Goal: Check status: Check status

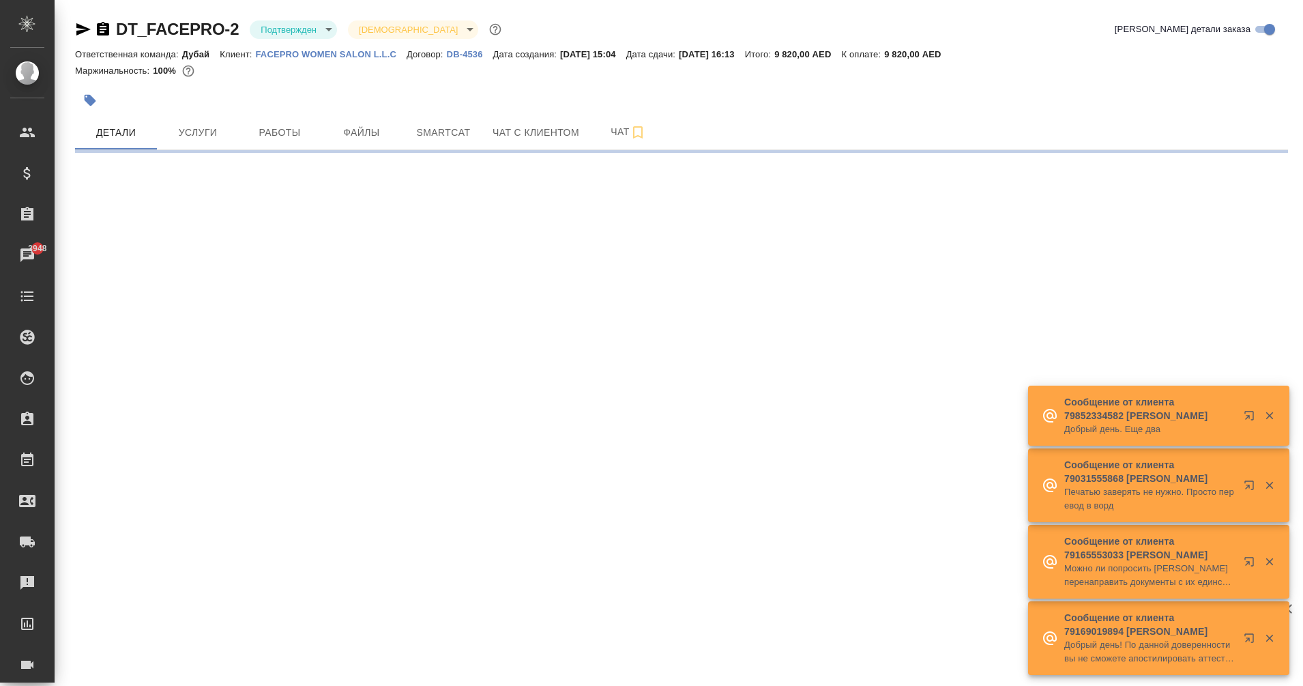
select select "RU"
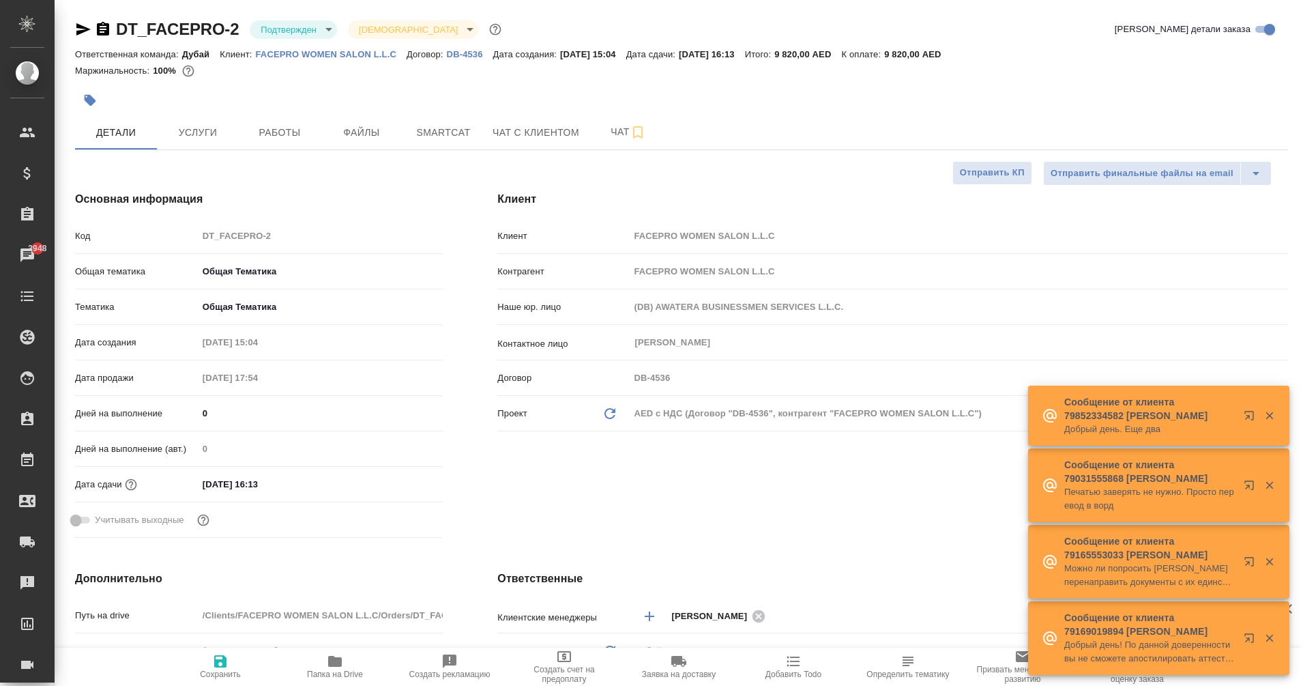
type textarea "x"
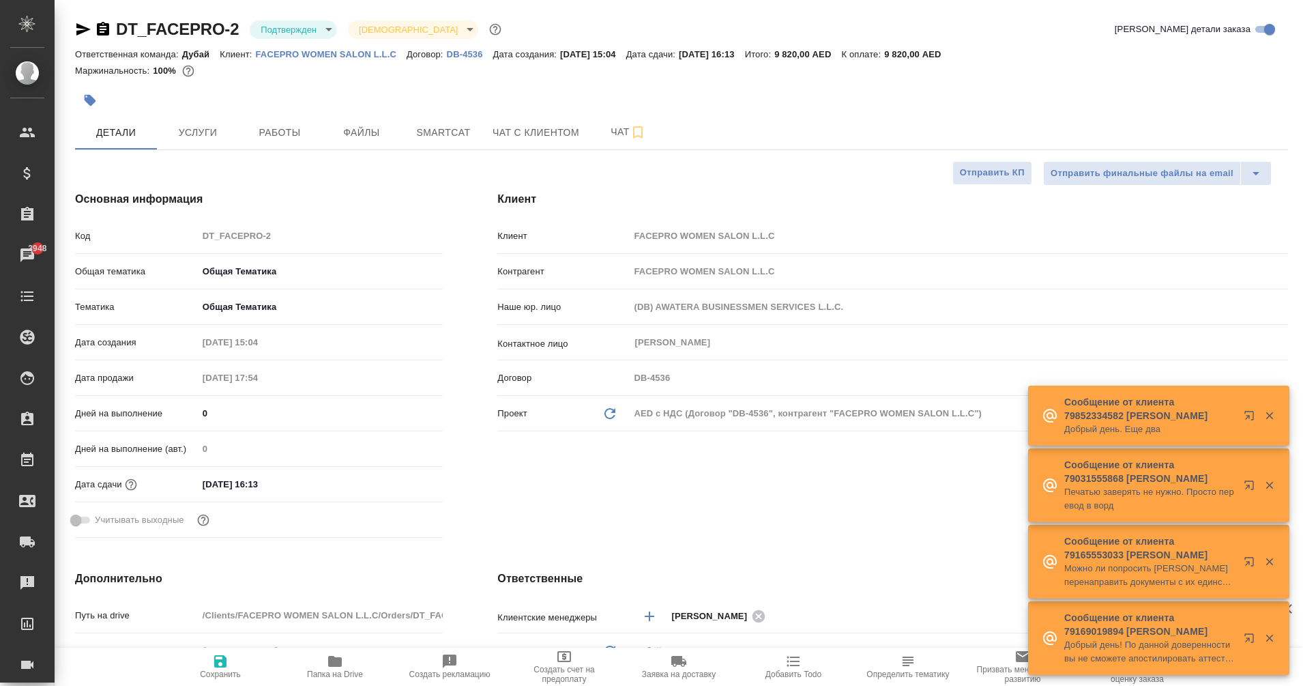
type textarea "x"
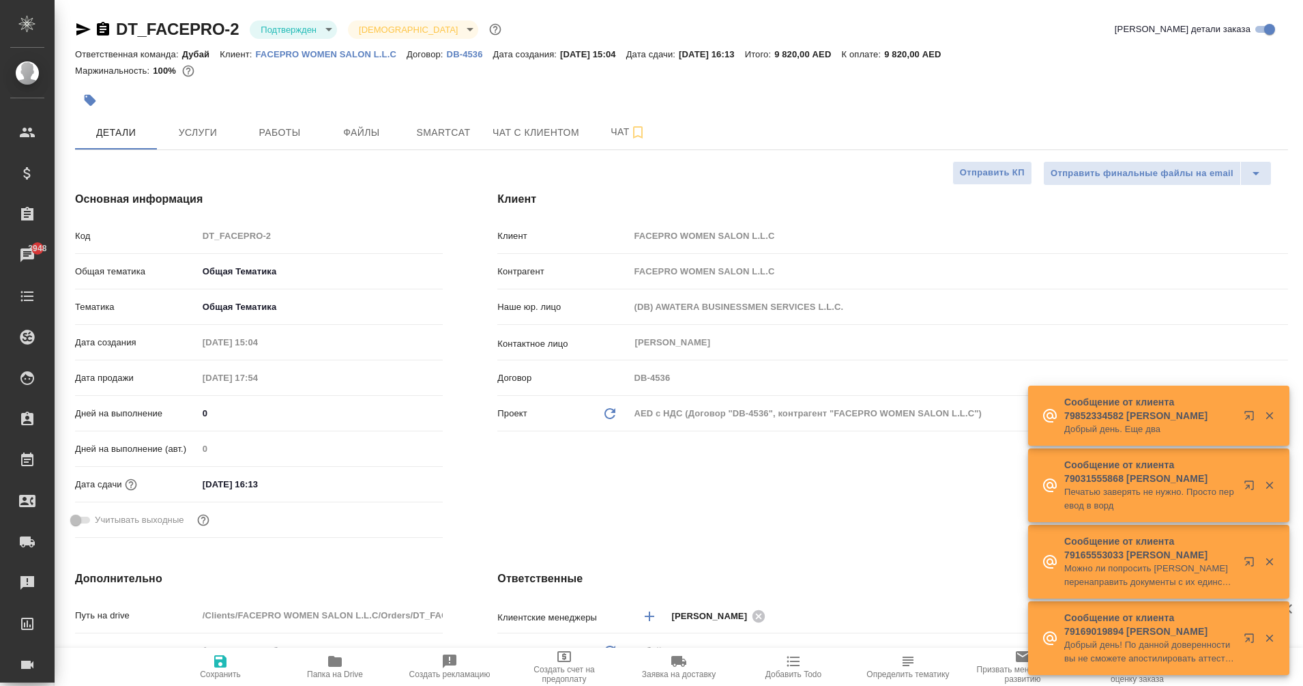
type textarea "x"
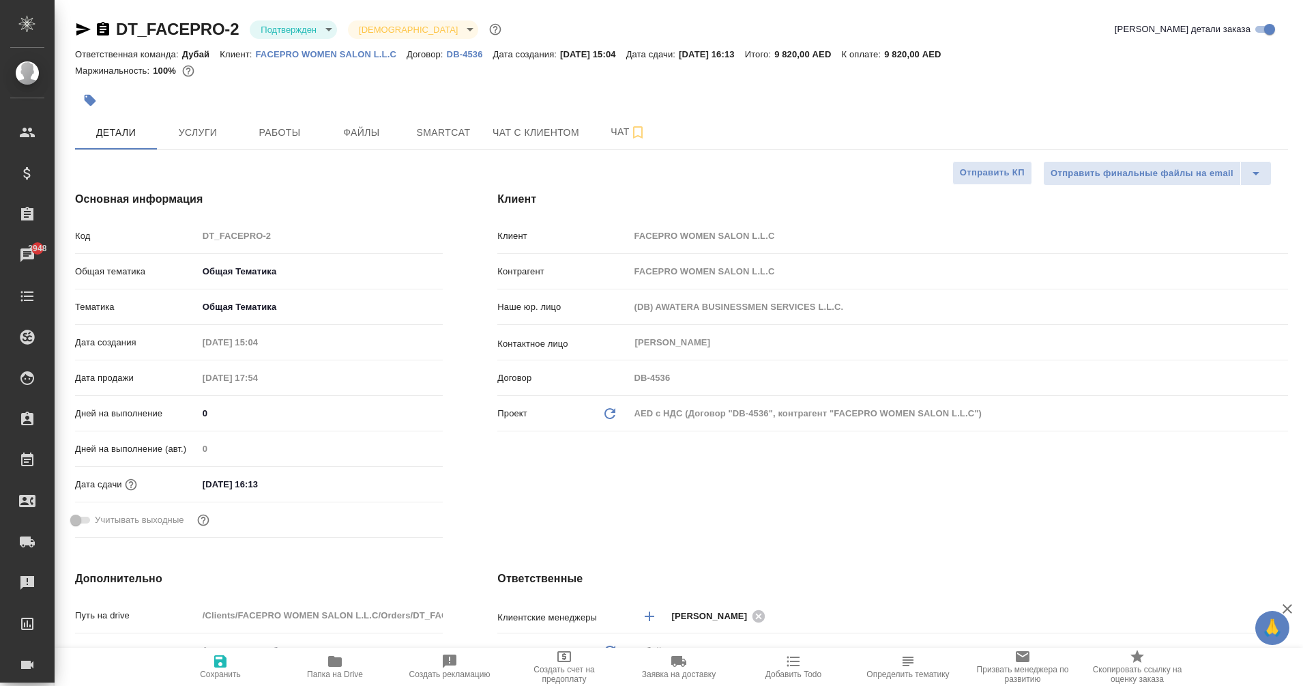
type textarea "x"
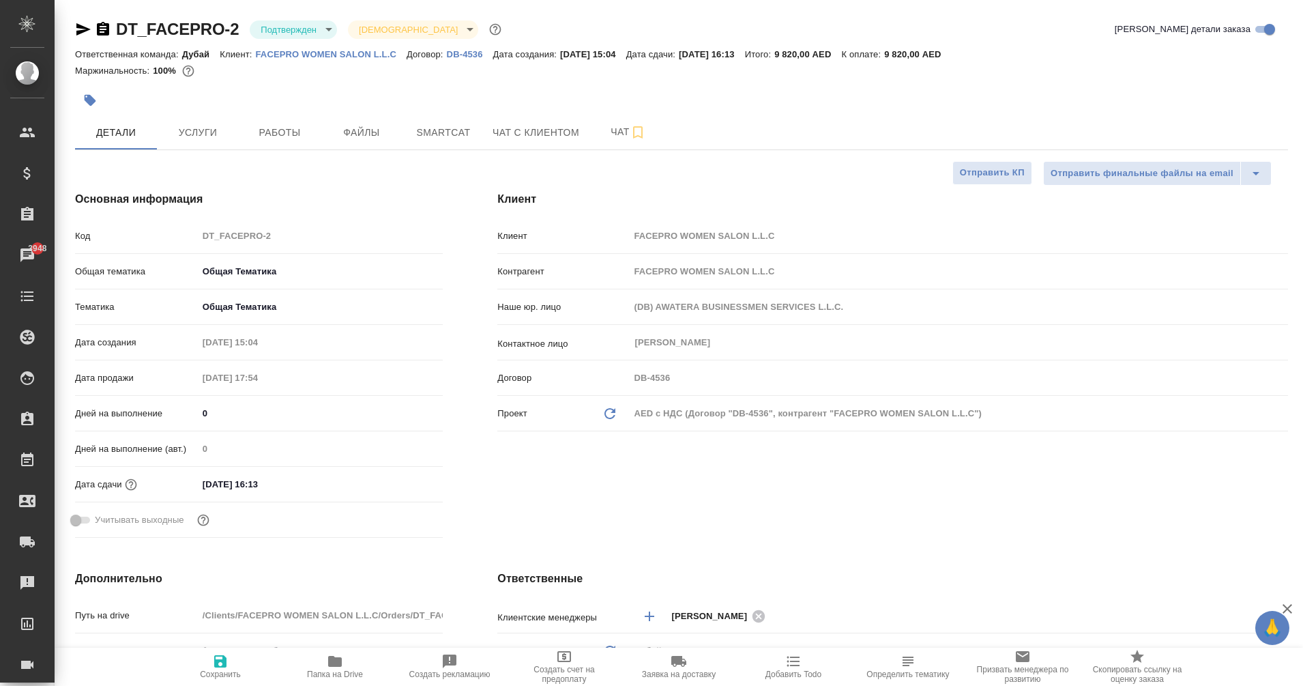
type textarea "x"
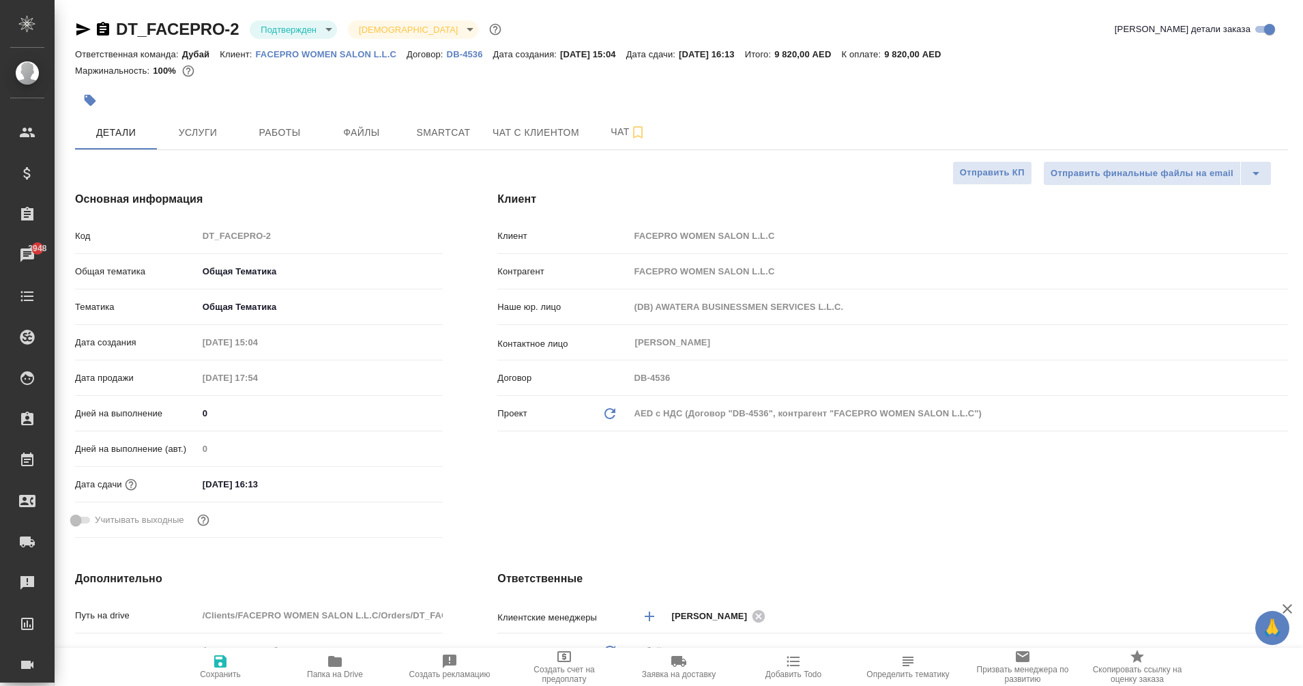
type textarea "x"
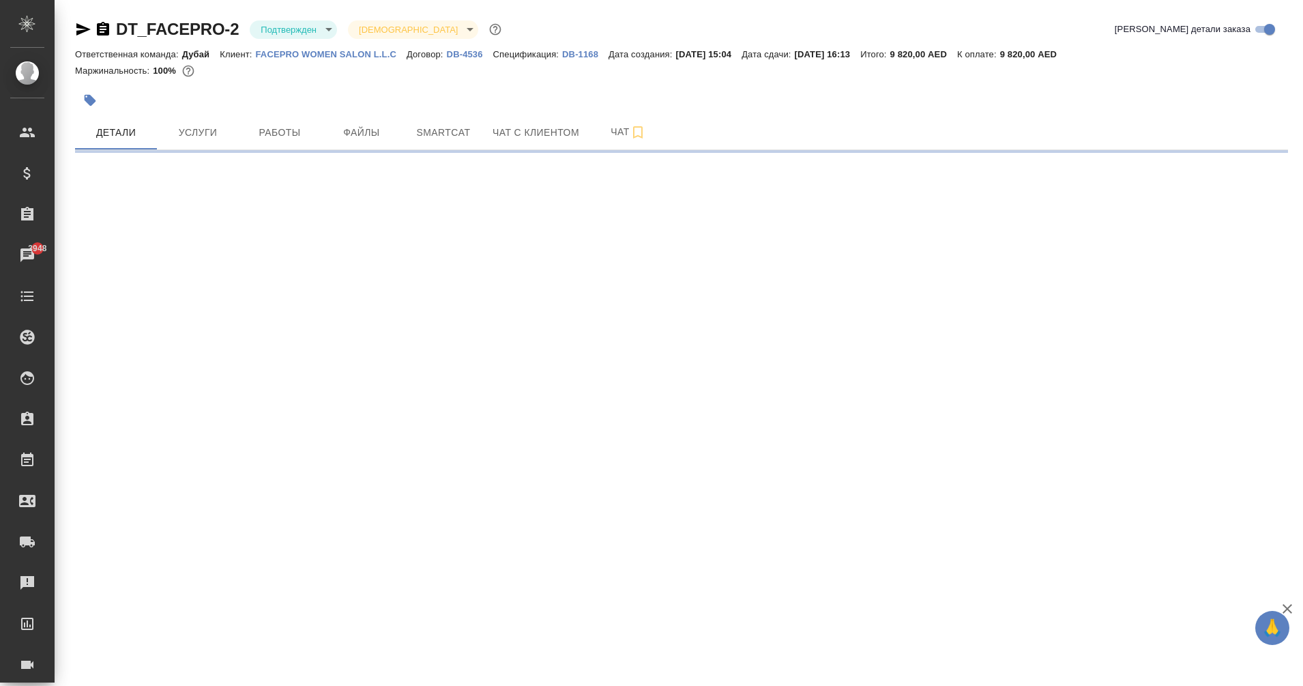
select select "RU"
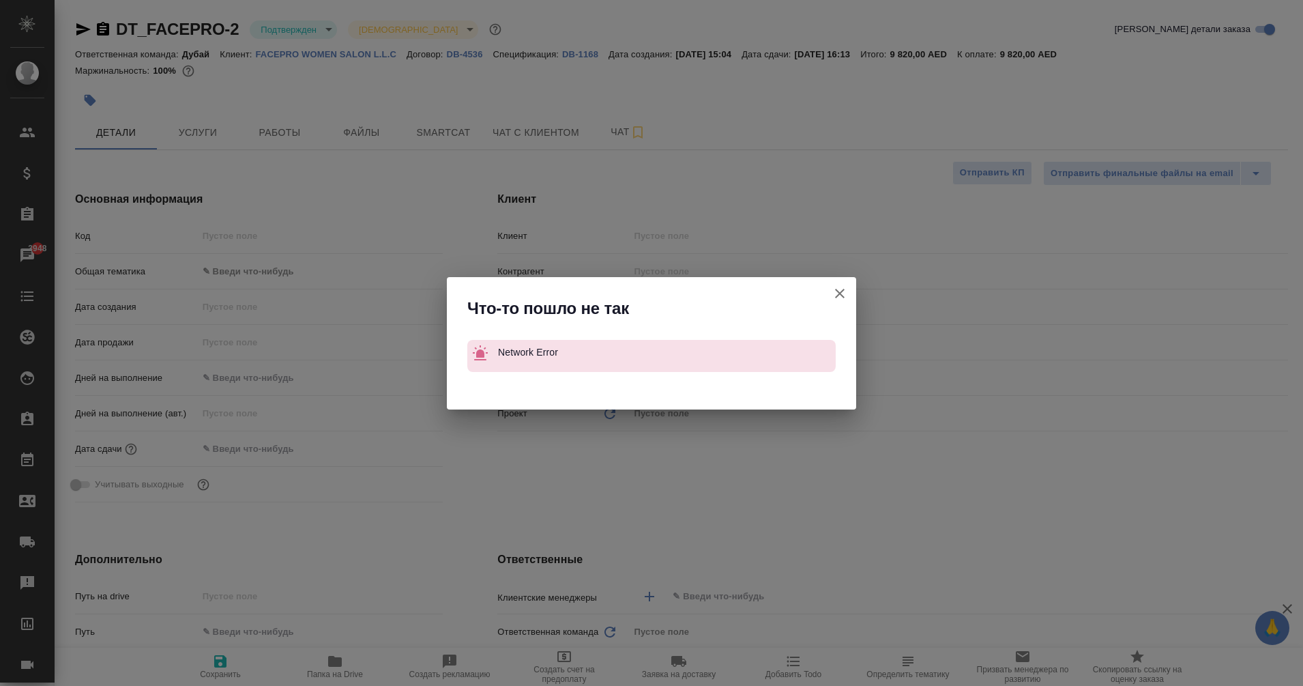
type textarea "x"
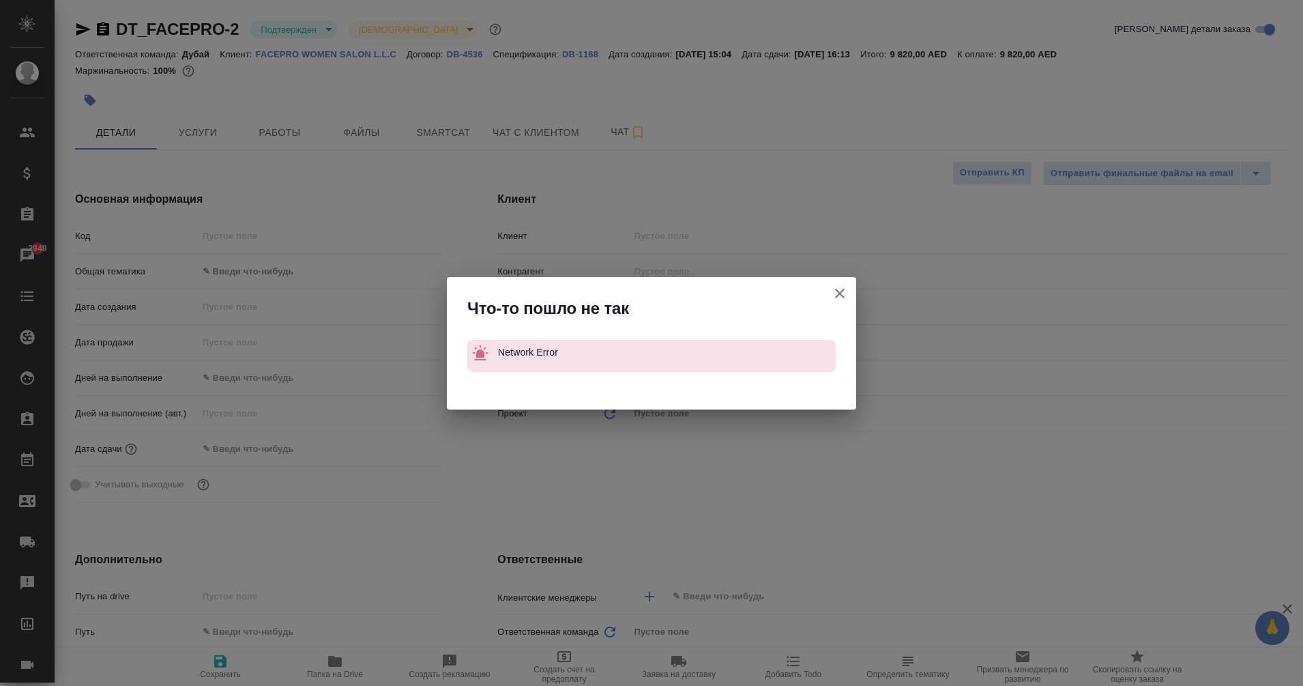
type textarea "x"
